Goal: Task Accomplishment & Management: Manage account settings

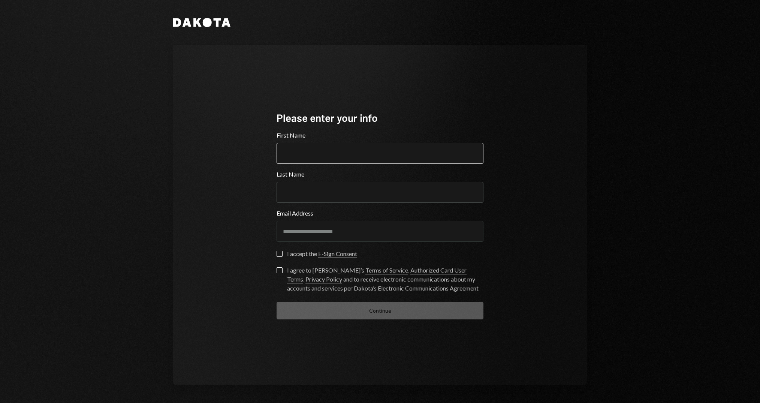
click at [395, 154] on input "First Name" at bounding box center [379, 153] width 207 height 21
type input "***"
click at [292, 253] on div "I accept the E-Sign Consent" at bounding box center [322, 253] width 70 height 9
click at [282, 253] on button "I accept the E-Sign Consent" at bounding box center [279, 254] width 6 height 6
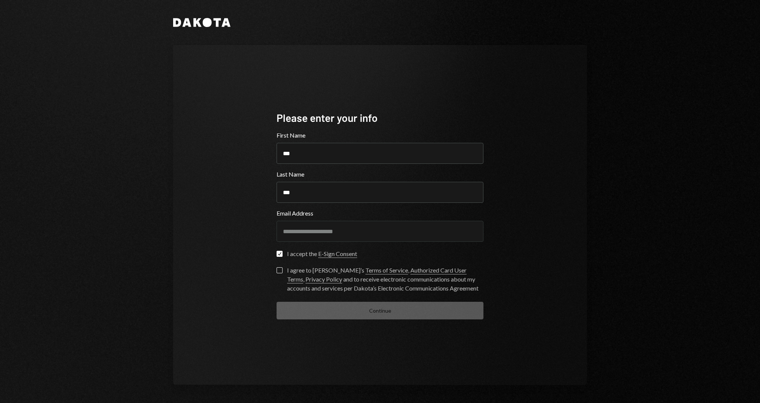
click at [279, 270] on button "I agree to [PERSON_NAME]’s Terms of Service , Authorized Card User Terms , Priv…" at bounding box center [279, 270] width 6 height 6
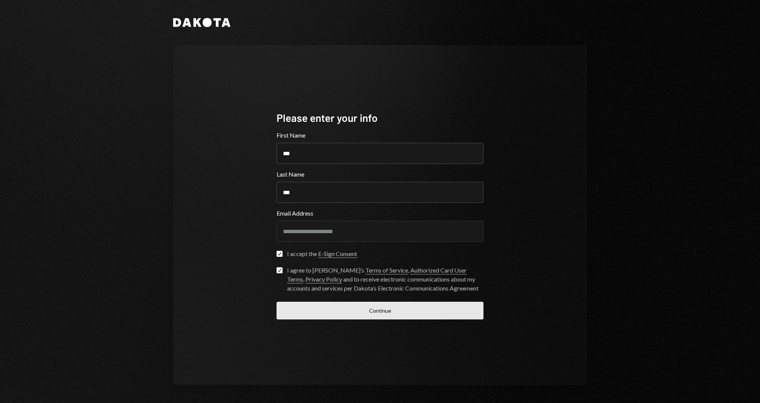
click at [363, 312] on button "Continue" at bounding box center [379, 311] width 207 height 18
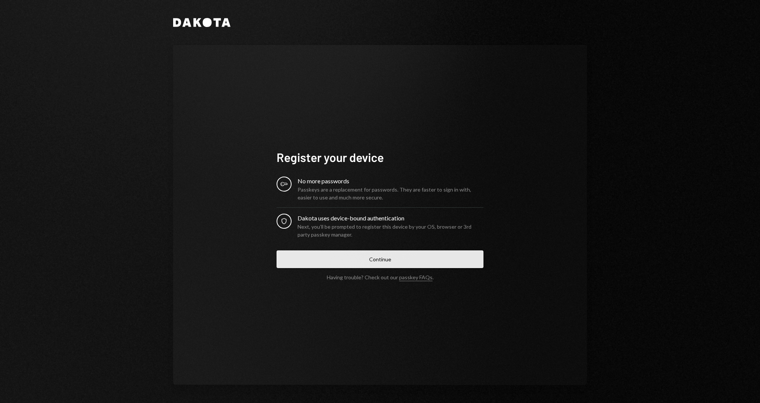
click at [368, 259] on button "Continue" at bounding box center [379, 259] width 207 height 18
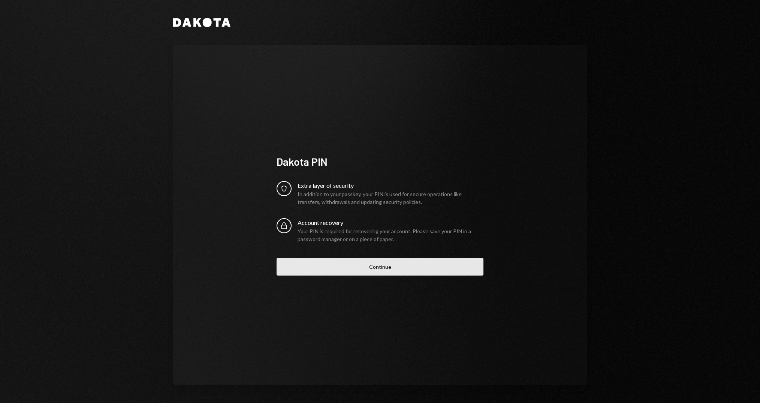
click at [391, 266] on button "Continue" at bounding box center [379, 267] width 207 height 18
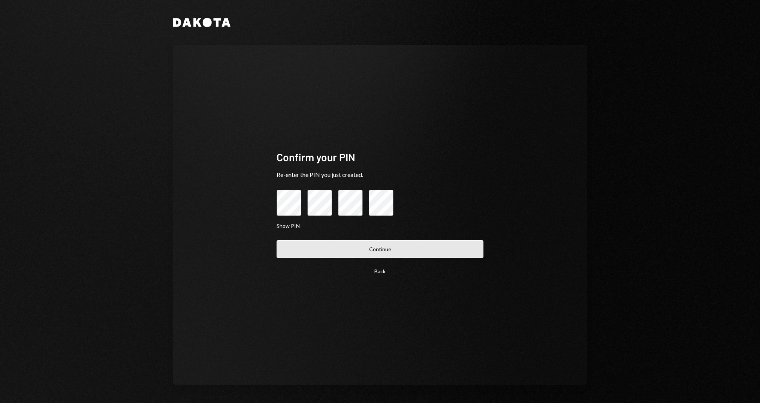
click at [353, 246] on button "Continue" at bounding box center [379, 249] width 207 height 18
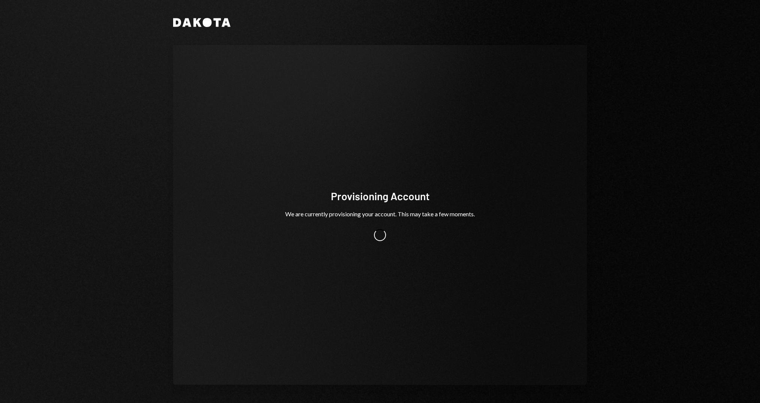
click at [481, 284] on div "Dakota Provisioning Account We are currently provisioning your account. This ma…" at bounding box center [380, 201] width 760 height 403
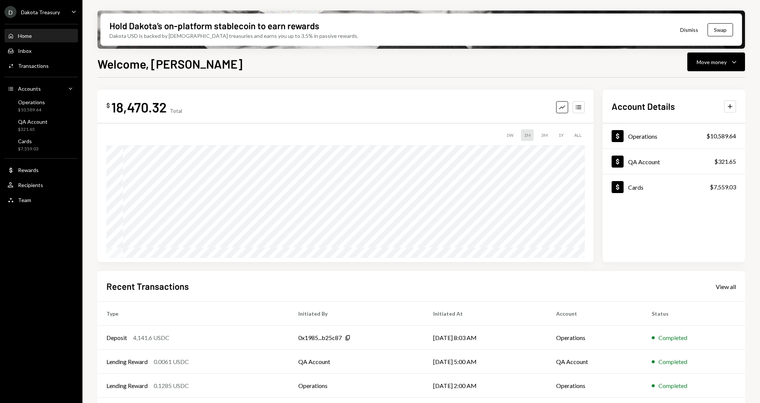
click at [39, 11] on div "Dakota Treasury" at bounding box center [40, 12] width 39 height 6
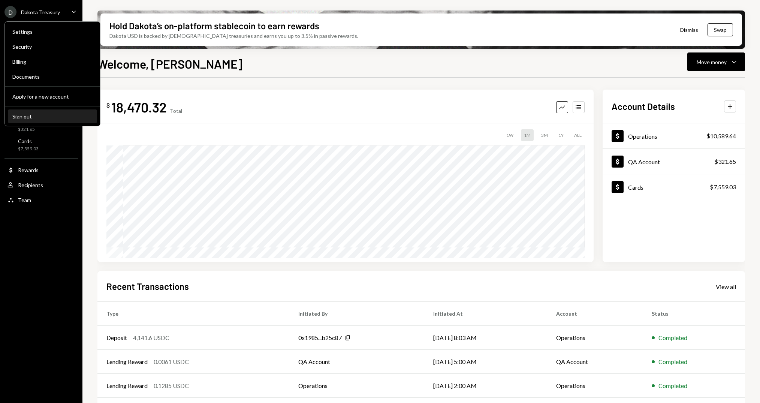
click at [58, 113] on div "Sign out" at bounding box center [52, 116] width 80 height 6
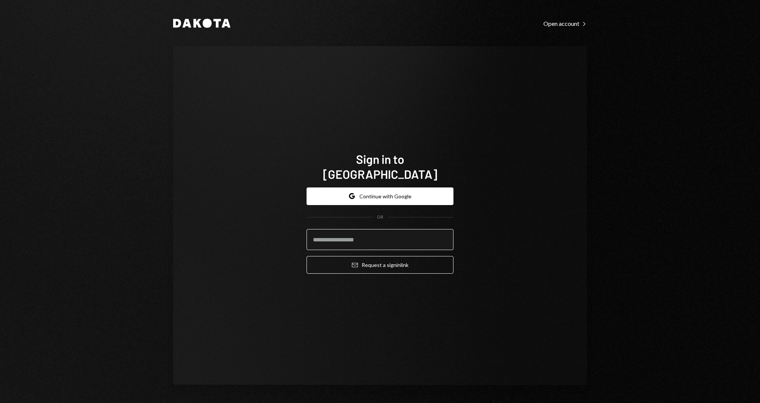
click at [401, 231] on input "email" at bounding box center [379, 239] width 147 height 21
type input "**********"
click at [306, 256] on button "Email Request a sign in link" at bounding box center [379, 265] width 147 height 18
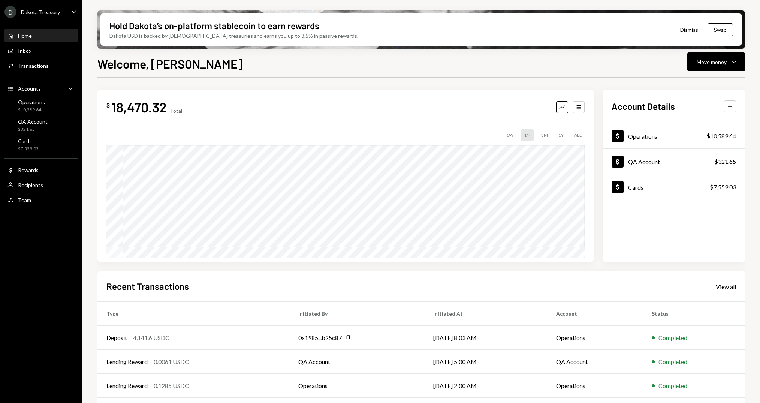
click at [260, 74] on div "Welcome, [PERSON_NAME] Move money Caret Down $ 18,470.32 Total Graph Accounts 1…" at bounding box center [420, 251] width 647 height 392
click at [49, 12] on div "Dakota Treasury" at bounding box center [40, 12] width 39 height 6
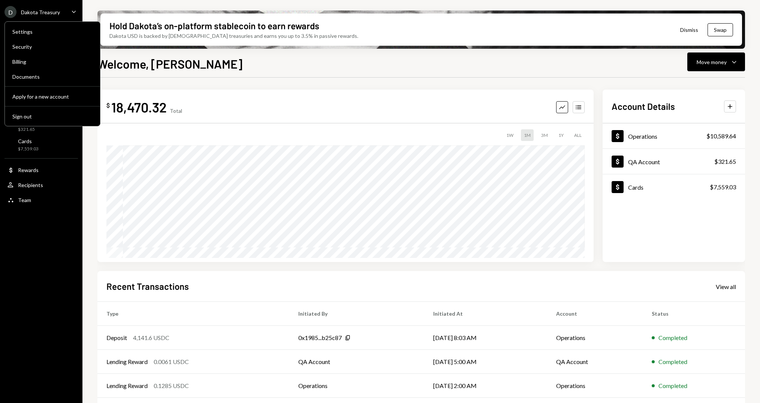
click at [253, 72] on div "Welcome, [PERSON_NAME] Move money Caret Down $ 18,470.32 Total Graph Accounts 1…" at bounding box center [420, 251] width 647 height 392
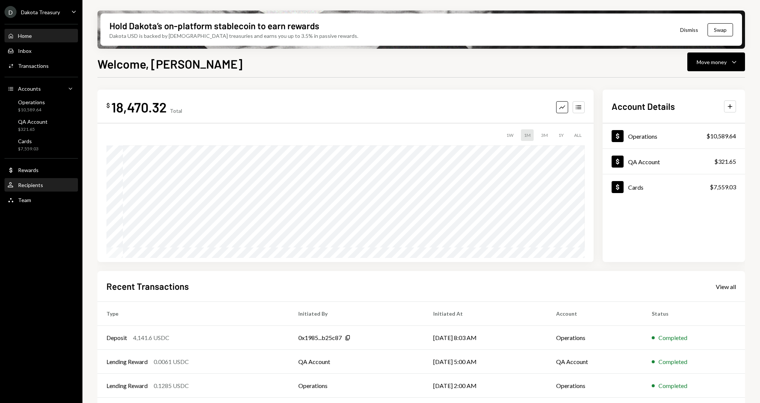
click at [49, 186] on div "User Recipients" at bounding box center [40, 185] width 67 height 7
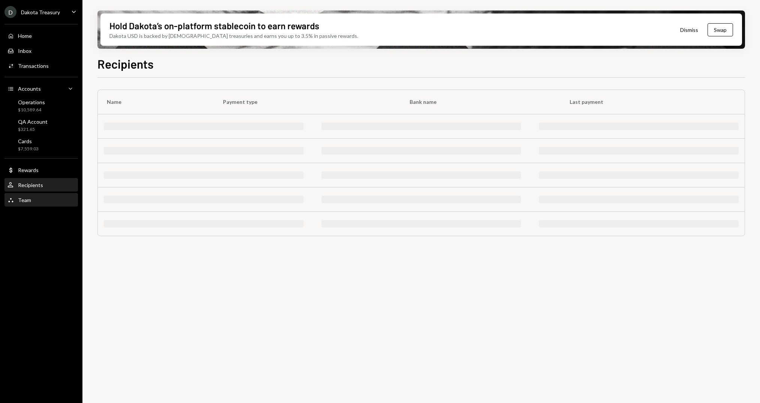
click at [43, 200] on div "Team Team" at bounding box center [40, 200] width 67 height 7
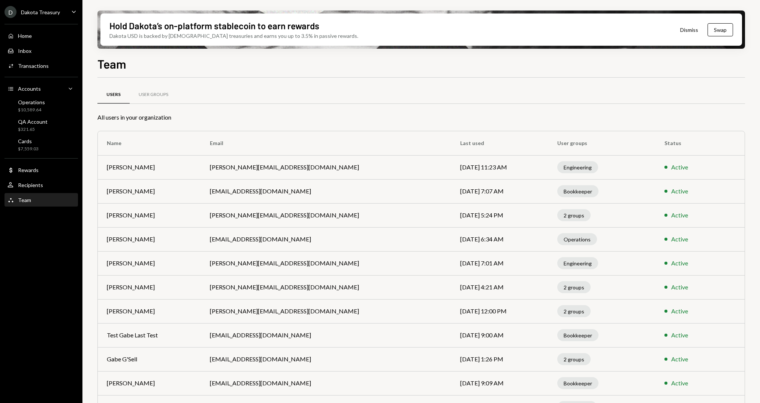
click at [260, 89] on div "Users User Groups" at bounding box center [420, 94] width 647 height 19
click at [394, 76] on div "Team Users User Groups All users in your organization Name Email Last used User…" at bounding box center [420, 251] width 647 height 392
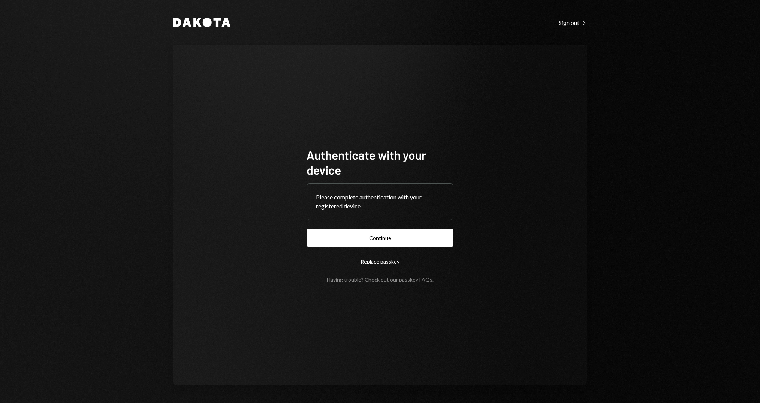
click at [400, 237] on button "Continue" at bounding box center [379, 238] width 147 height 18
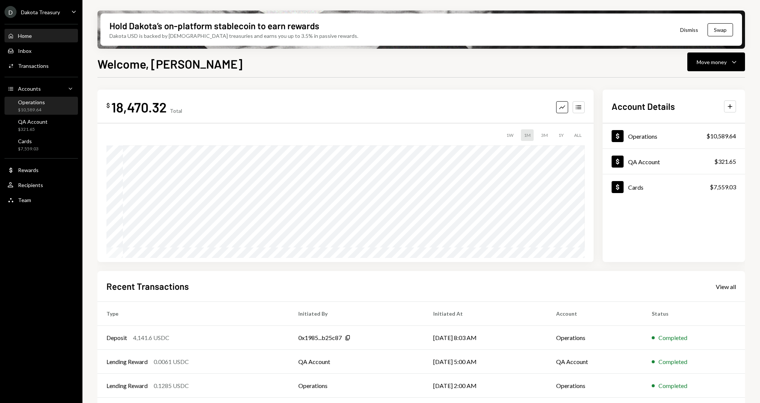
click at [47, 105] on div "Operations $10,589.64" at bounding box center [40, 106] width 67 height 14
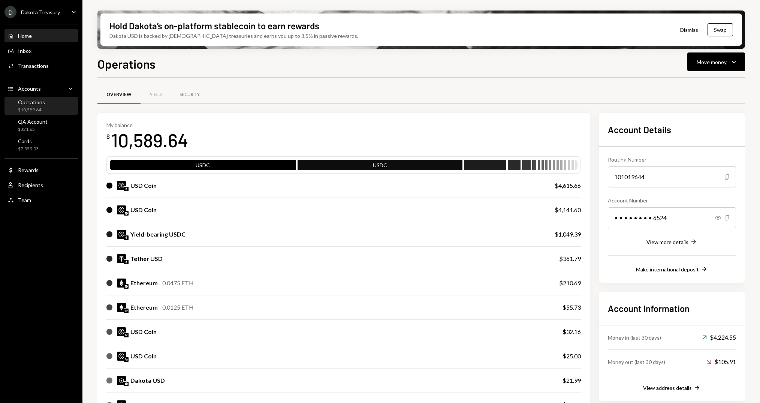
click at [41, 34] on div "Home Home" at bounding box center [40, 36] width 67 height 7
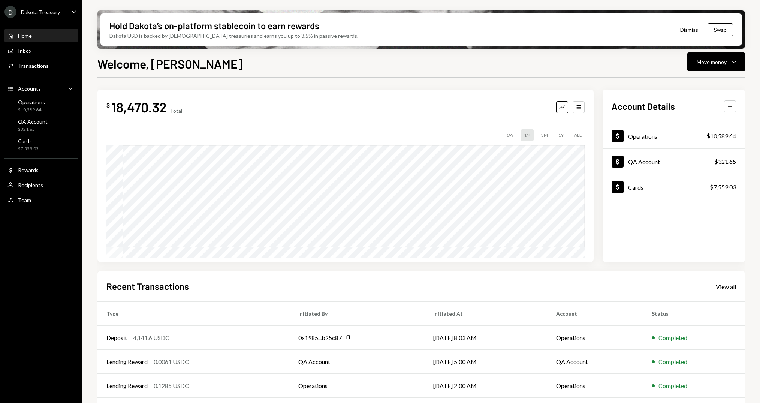
click at [62, 11] on div "D Dakota Treasury Caret Down" at bounding box center [41, 12] width 82 height 12
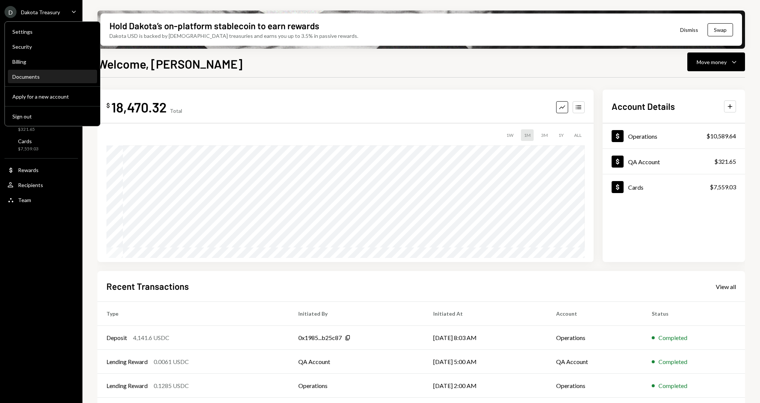
click at [51, 72] on div "Documents" at bounding box center [52, 76] width 80 height 13
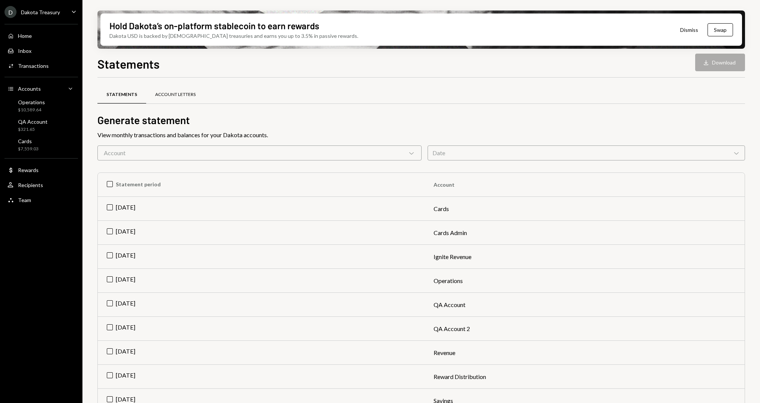
click at [173, 96] on div "Account Letters" at bounding box center [175, 94] width 40 height 6
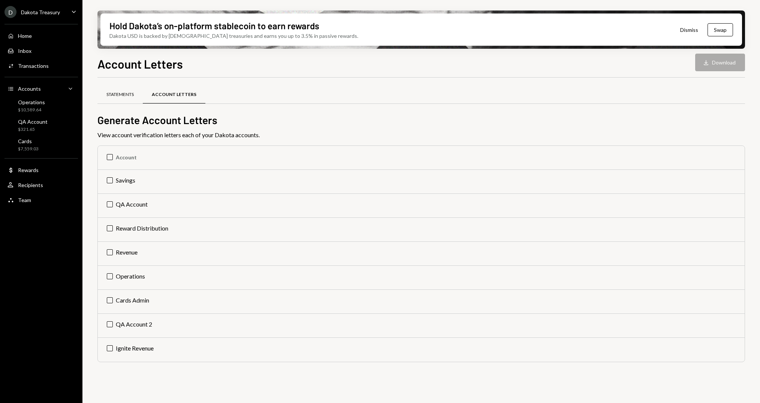
click at [142, 96] on div "Statements" at bounding box center [119, 95] width 45 height 18
